Goal: Information Seeking & Learning: Learn about a topic

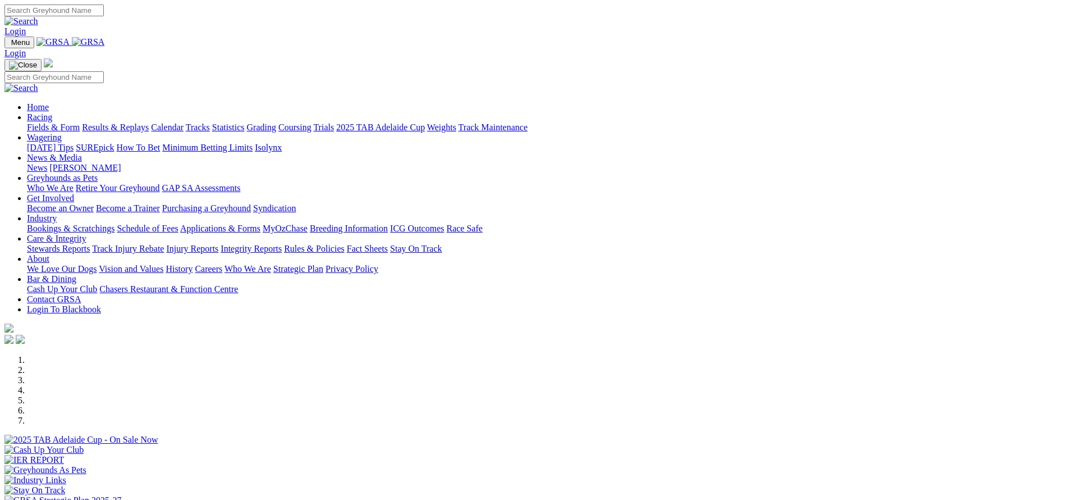
scroll to position [450, 0]
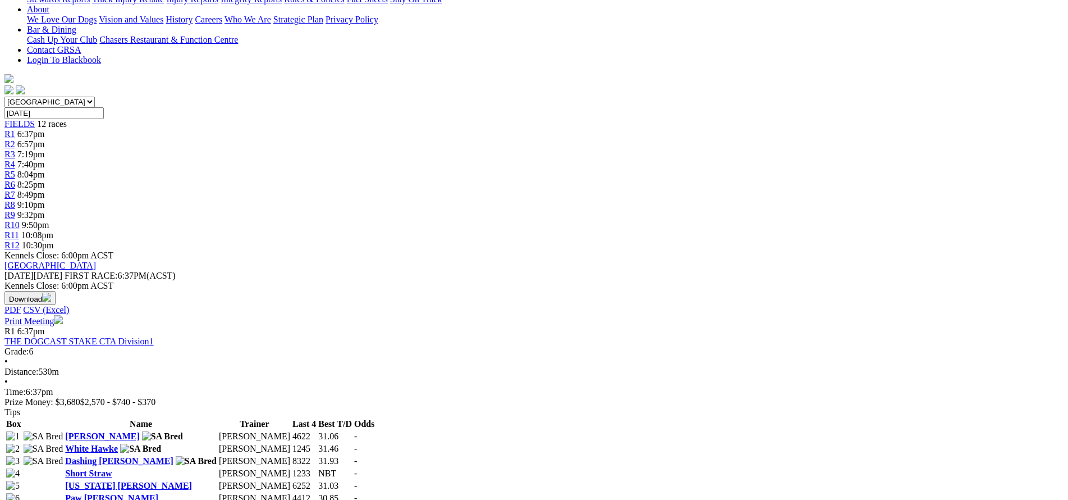
scroll to position [278, 0]
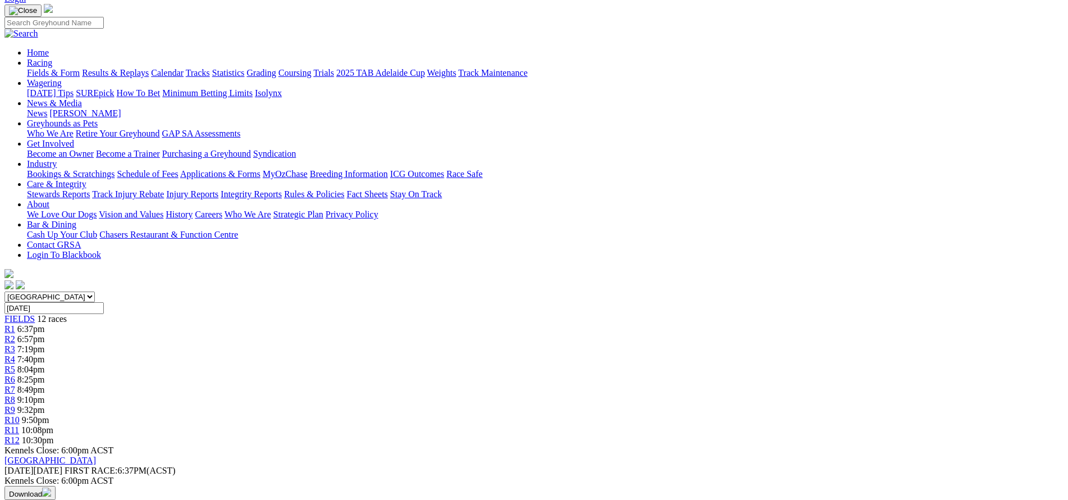
scroll to position [150, 0]
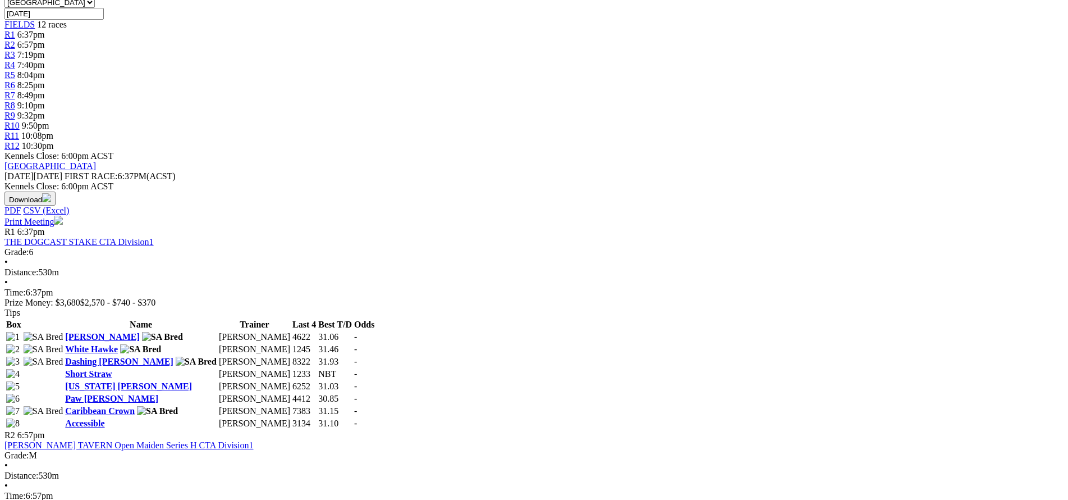
scroll to position [374, 0]
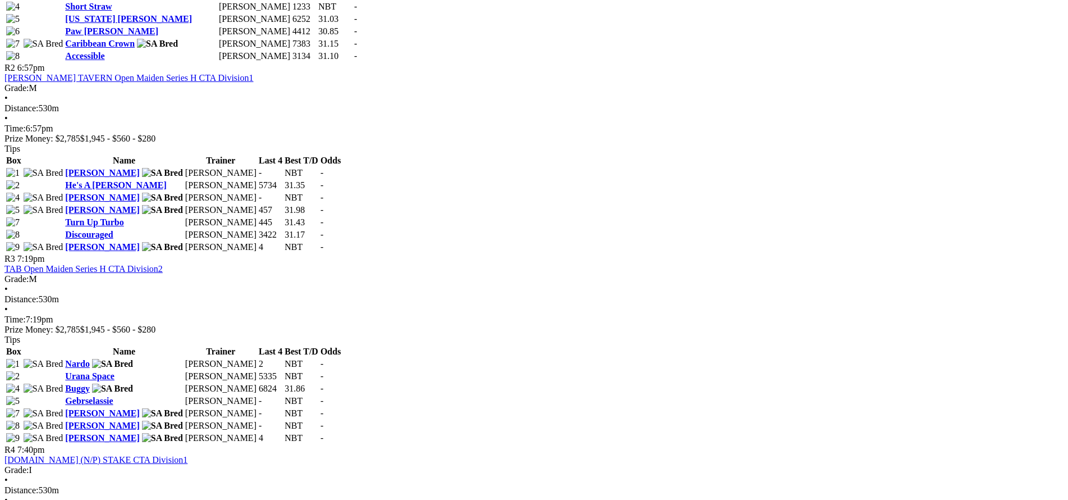
scroll to position [749, 0]
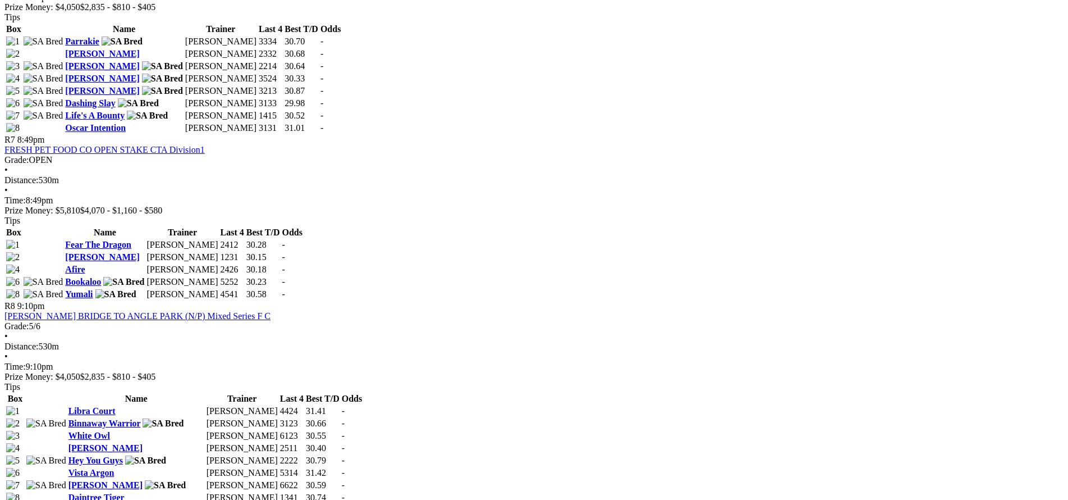
scroll to position [1648, 0]
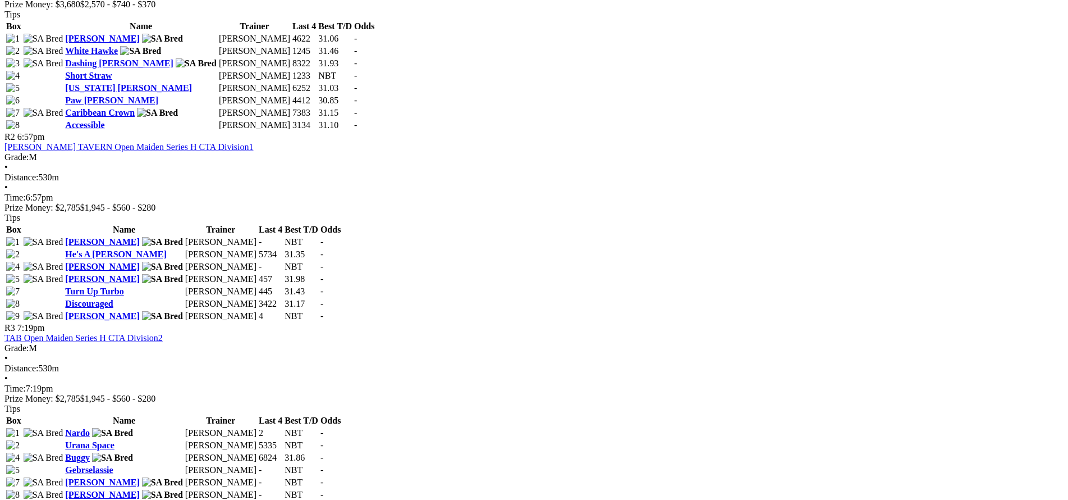
scroll to position [674, 0]
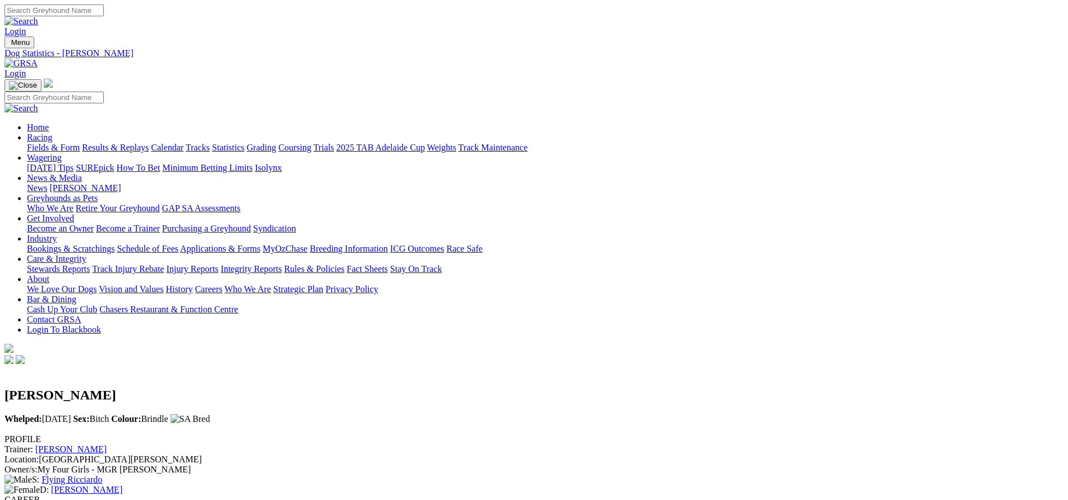
click at [122, 484] on link "Victa Polly" at bounding box center [86, 489] width 71 height 10
